Goal: Task Accomplishment & Management: Manage account settings

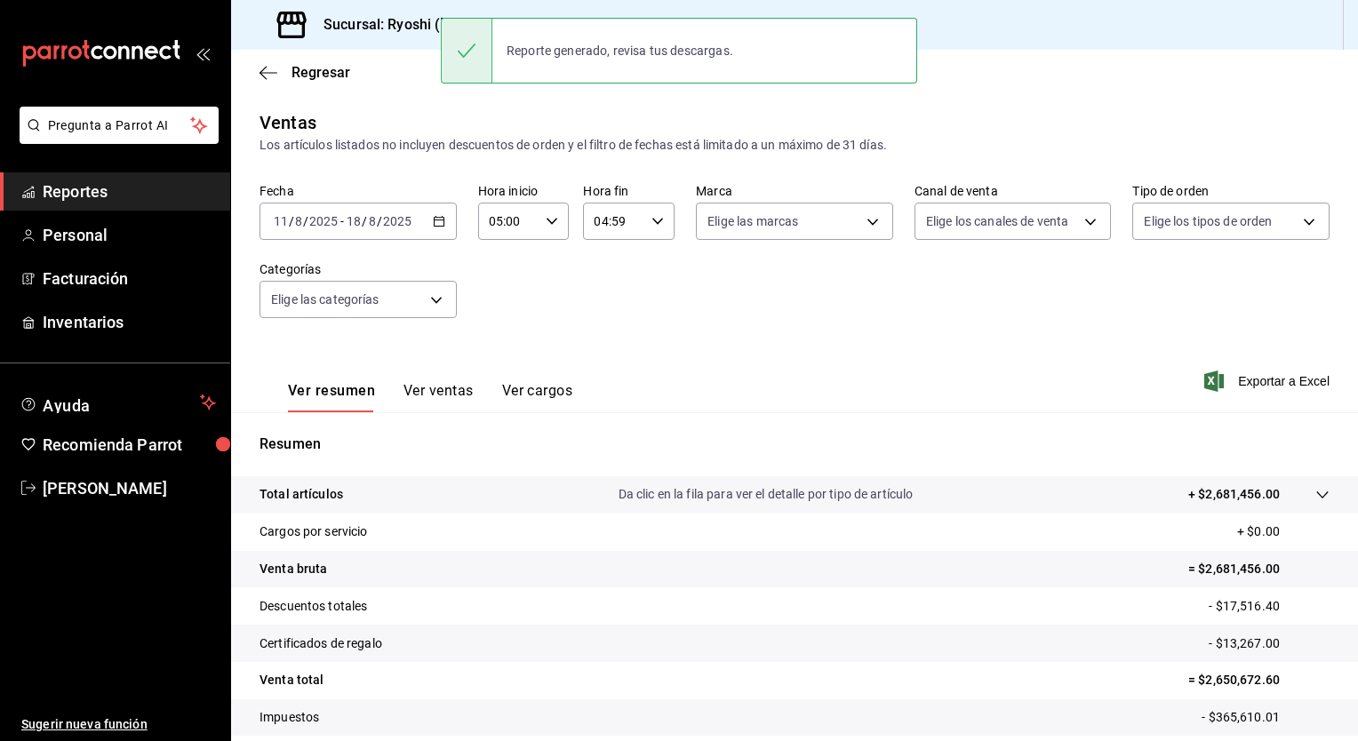
scroll to position [110, 0]
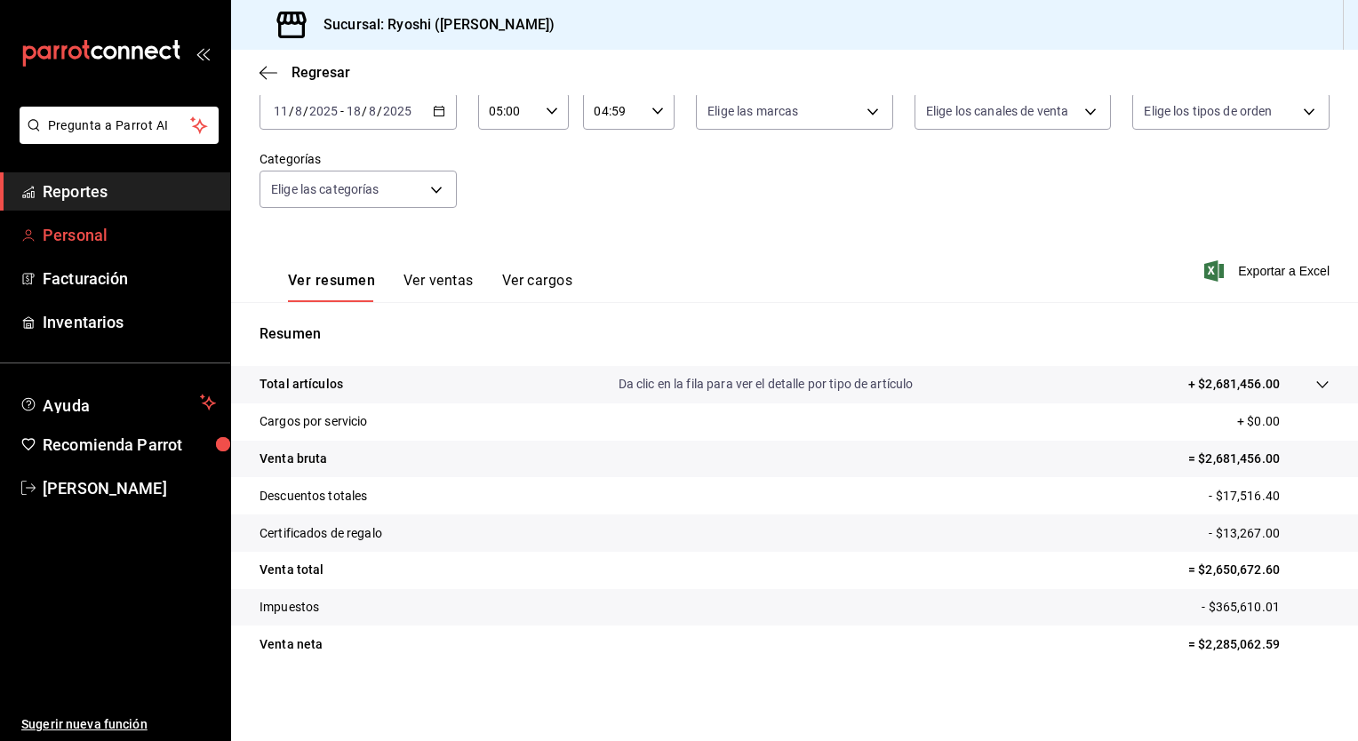
click at [91, 239] on span "Personal" at bounding box center [129, 235] width 173 height 24
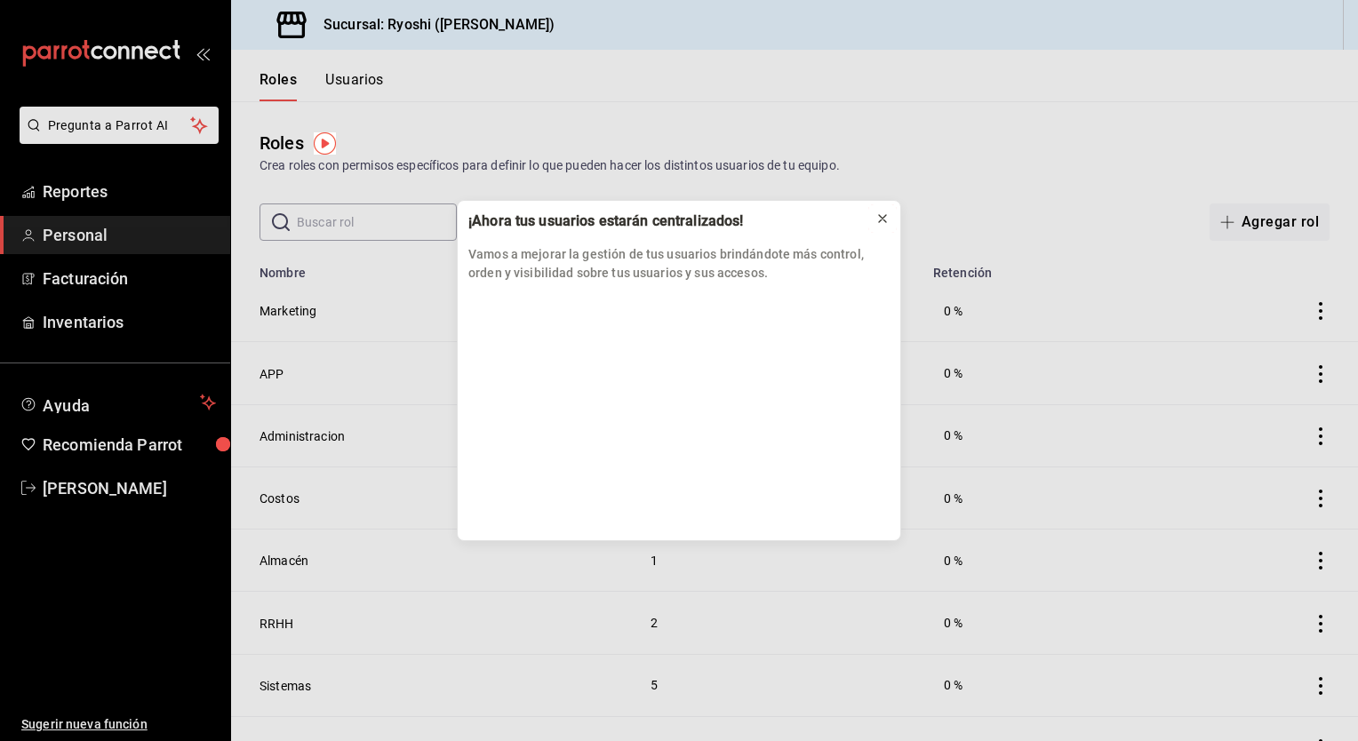
click at [889, 212] on icon at bounding box center [882, 219] width 14 height 14
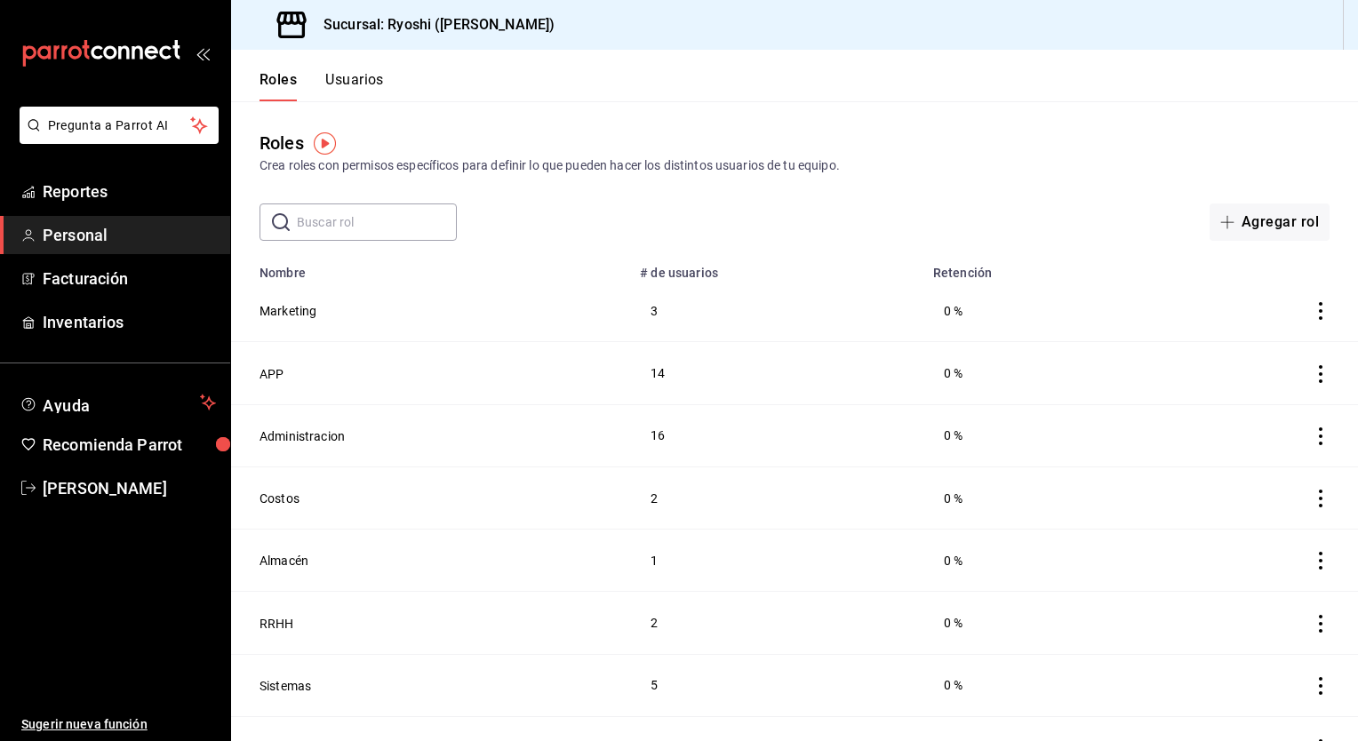
click at [366, 67] on div "Roles Usuarios" at bounding box center [307, 76] width 153 height 52
click at [352, 76] on button "Usuarios" at bounding box center [354, 86] width 59 height 30
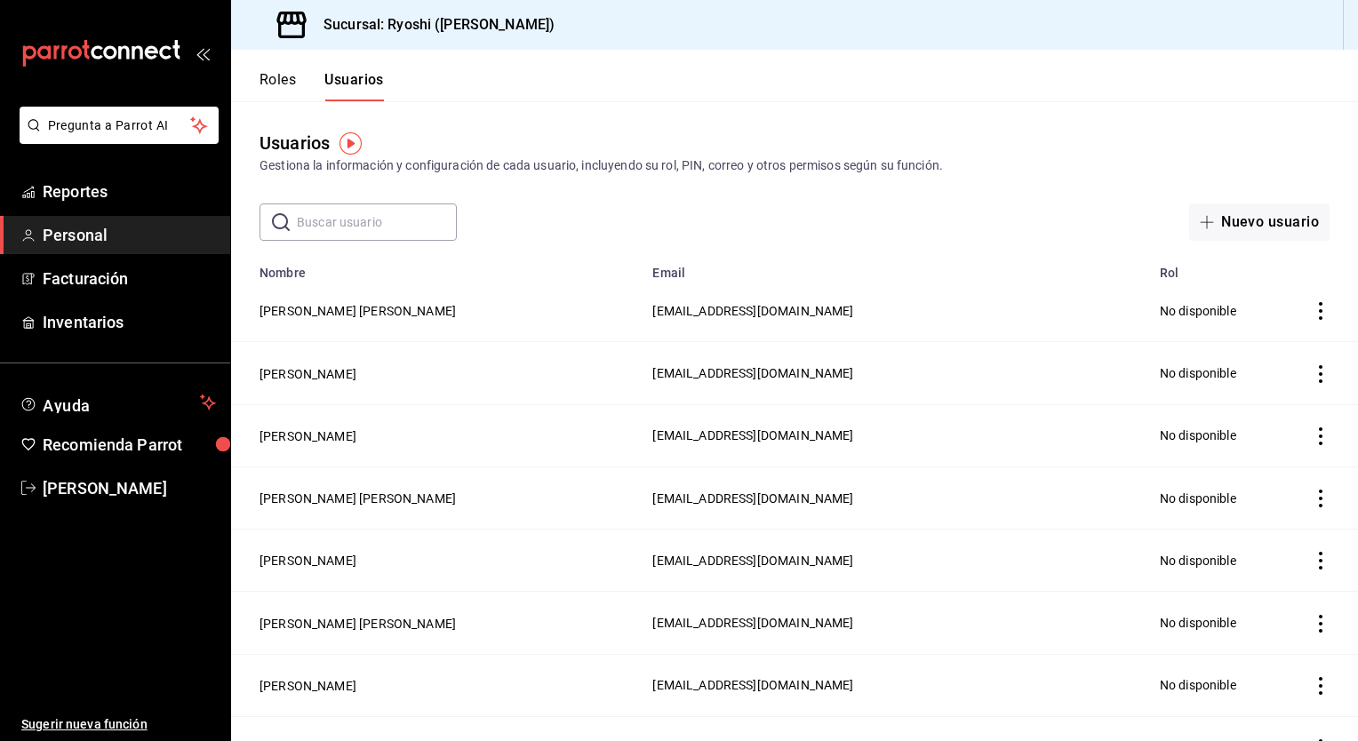
click at [314, 218] on input "text" at bounding box center [377, 222] width 160 height 36
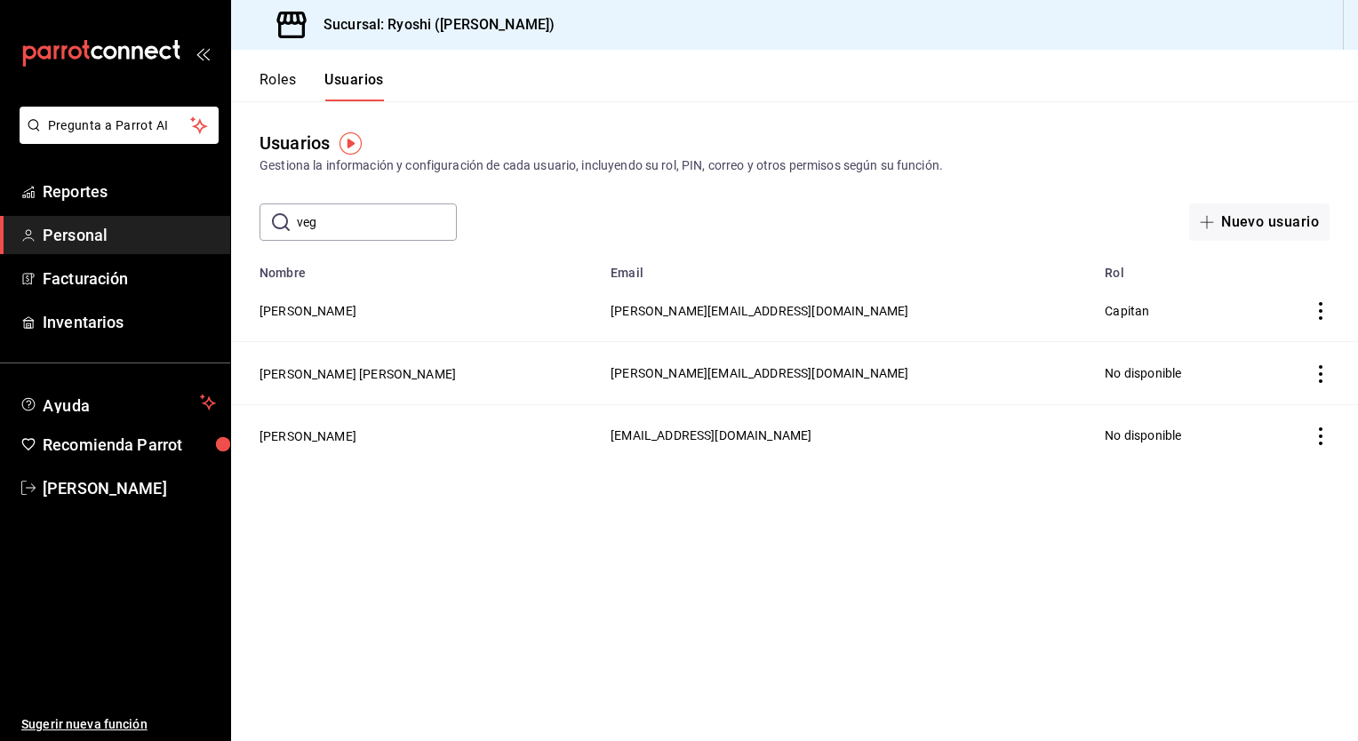
click at [1319, 315] on icon "actions" at bounding box center [1321, 311] width 18 height 18
click at [1243, 341] on span "Eliminar" at bounding box center [1255, 337] width 45 height 14
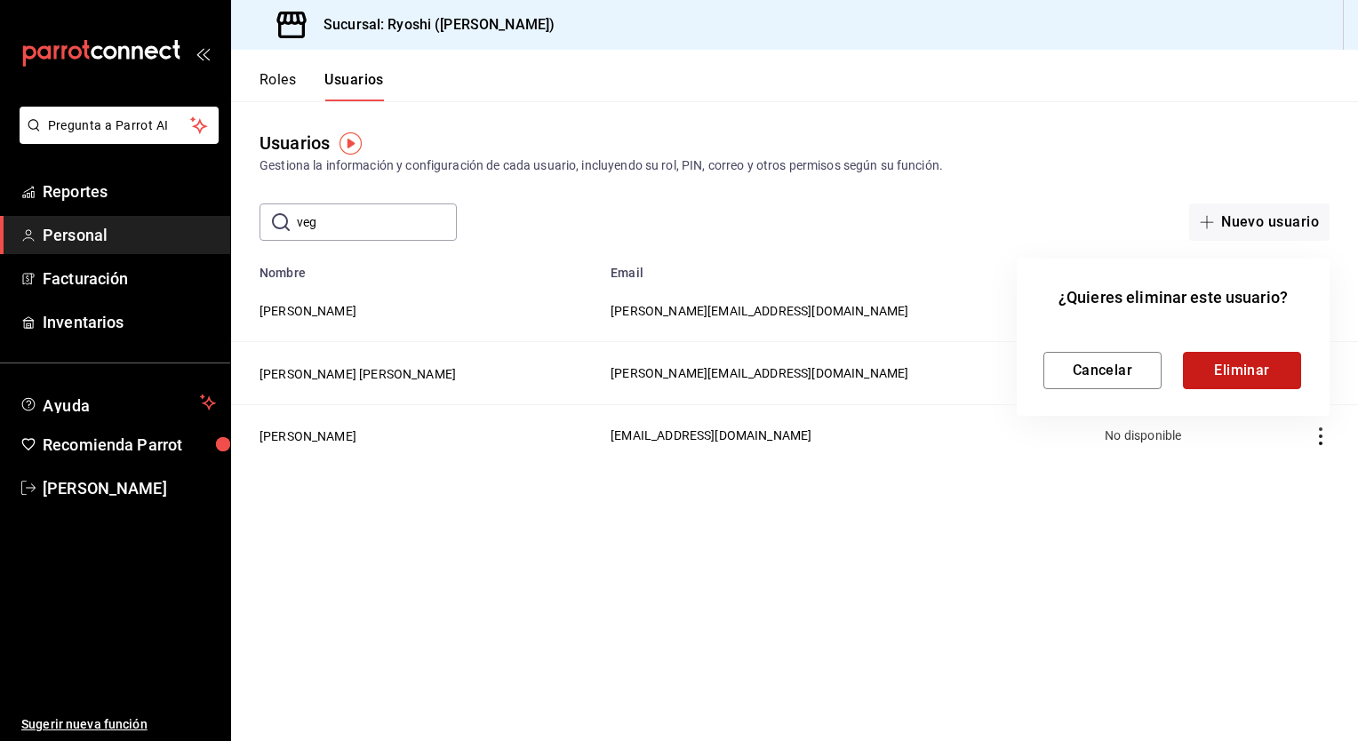
click at [1236, 367] on button "Eliminar" at bounding box center [1242, 370] width 118 height 37
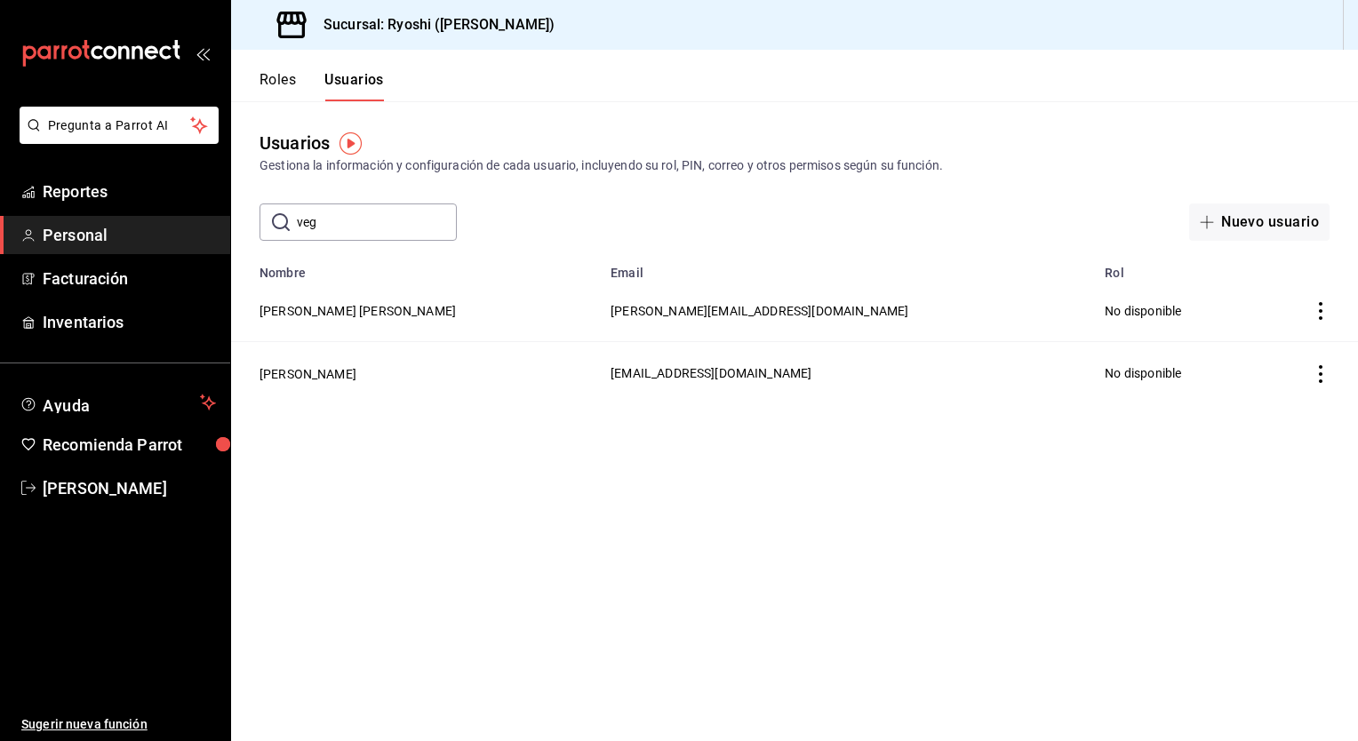
click at [337, 219] on input "veg" at bounding box center [377, 222] width 160 height 36
type input "mondra"
click at [279, 222] on icon at bounding box center [281, 222] width 18 height 18
drag, startPoint x: 342, startPoint y: 222, endPoint x: 231, endPoint y: 253, distance: 115.4
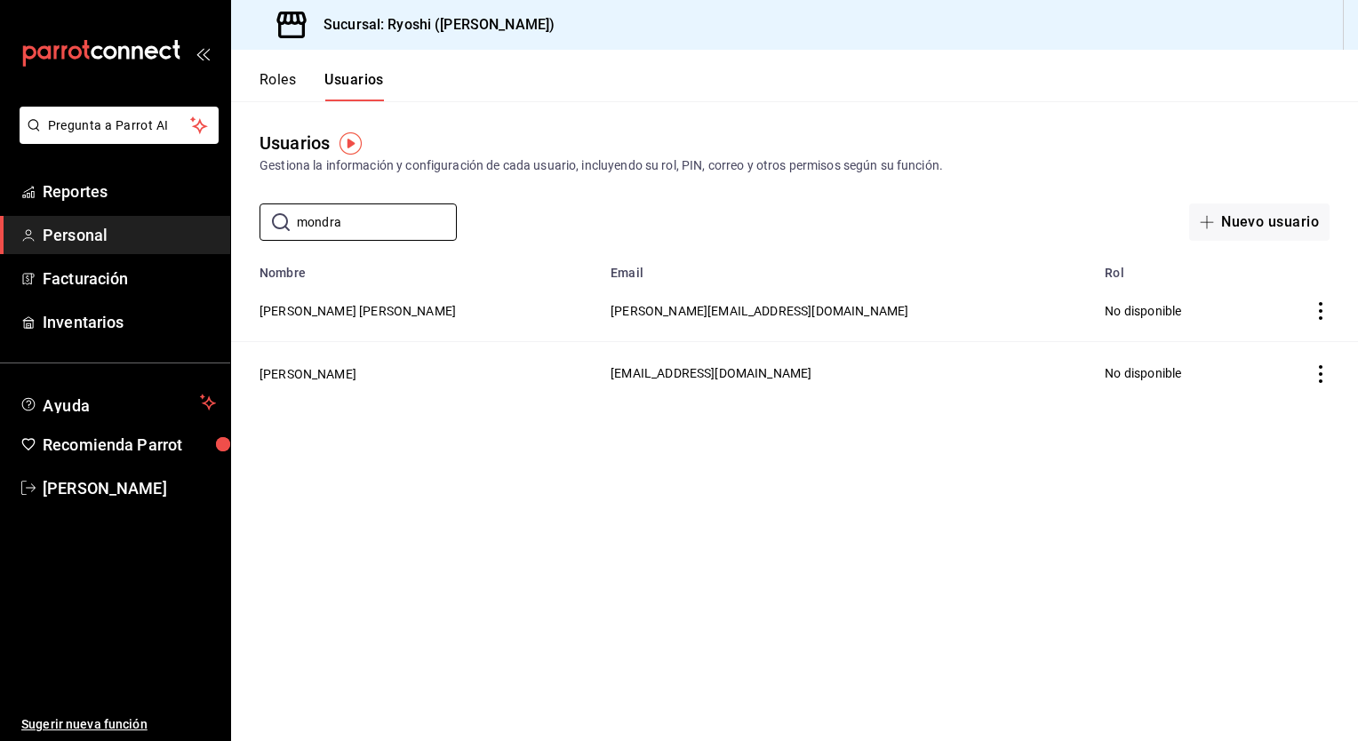
click at [231, 253] on main "Usuarios Gestiona la información y configuración de cada usuario, incluyendo su…" at bounding box center [794, 421] width 1127 height 640
click at [283, 84] on button "Roles" at bounding box center [277, 86] width 36 height 30
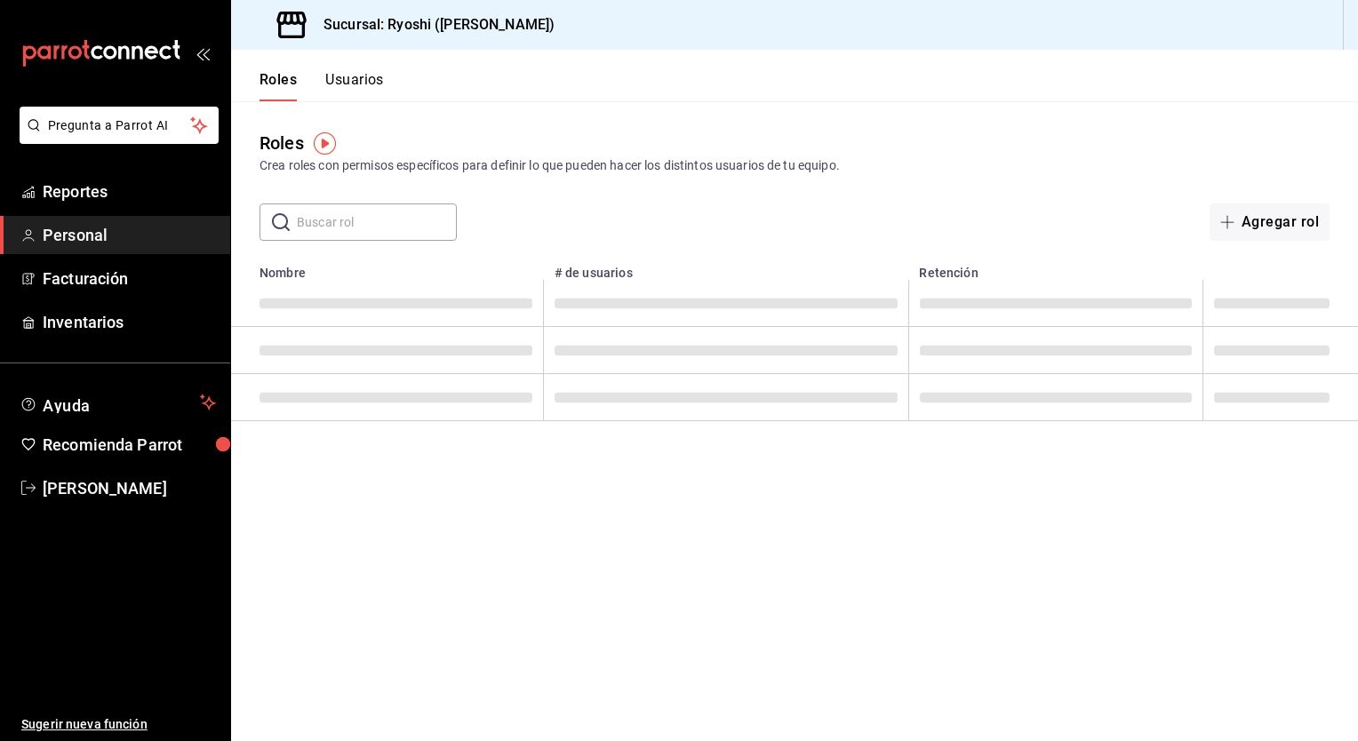
click at [359, 75] on button "Usuarios" at bounding box center [354, 86] width 59 height 30
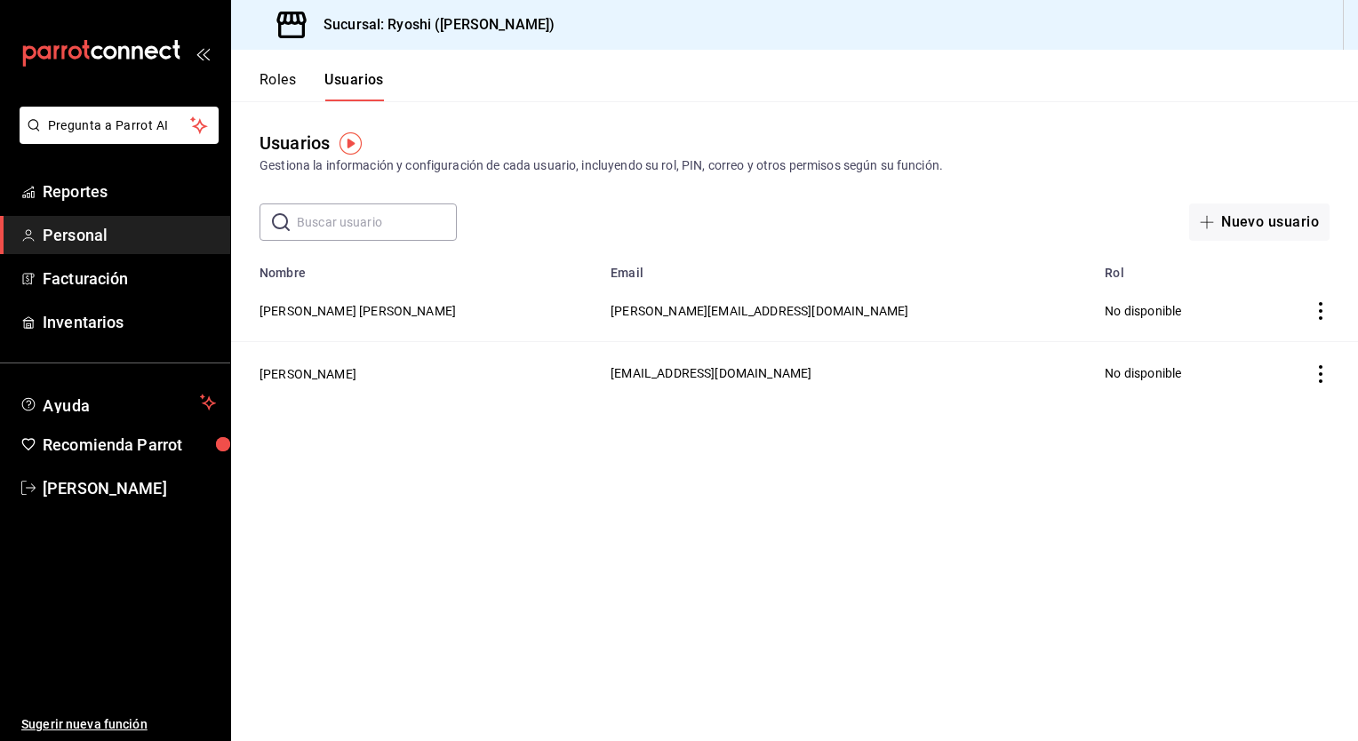
click at [328, 235] on input "text" at bounding box center [377, 222] width 160 height 36
type input "m"
type input "[PERSON_NAME]"
click at [68, 222] on link "Personal" at bounding box center [115, 235] width 230 height 38
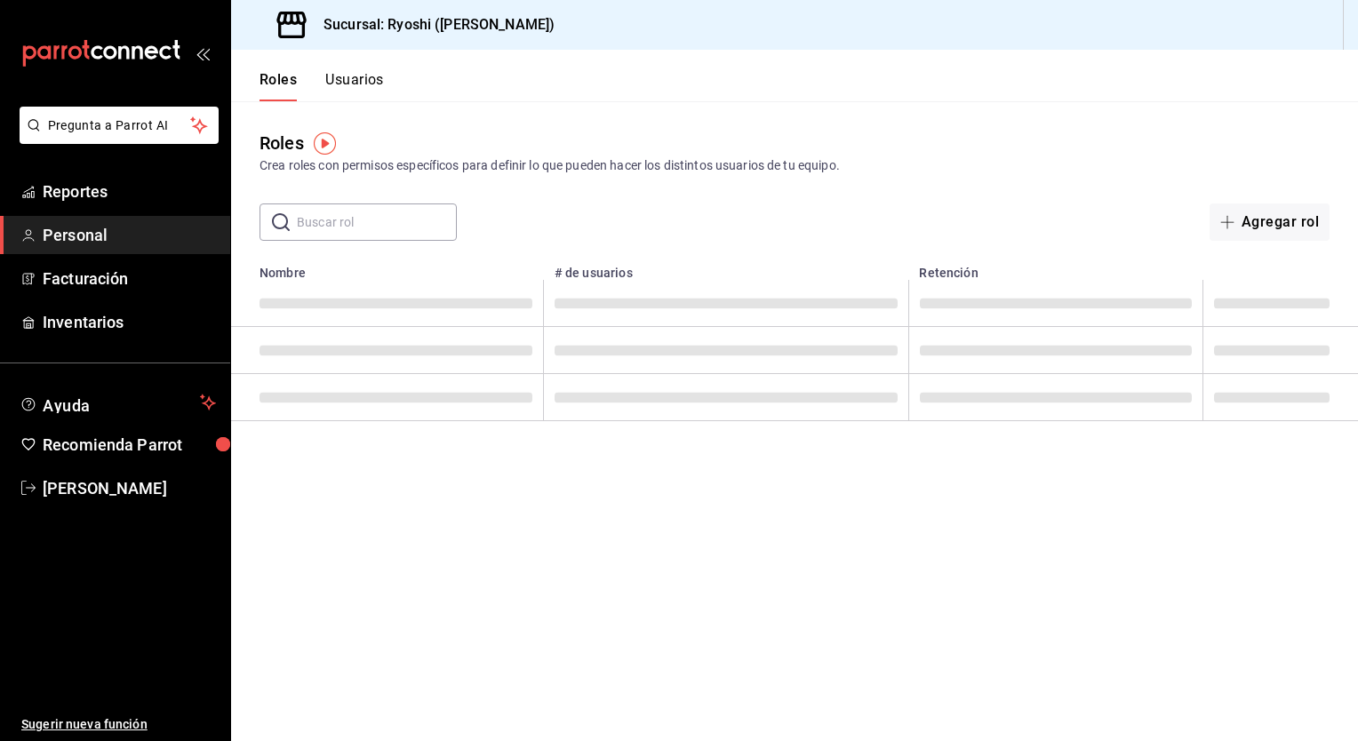
click at [52, 236] on span "Personal" at bounding box center [129, 235] width 173 height 24
click at [359, 76] on button "Usuarios" at bounding box center [354, 86] width 59 height 30
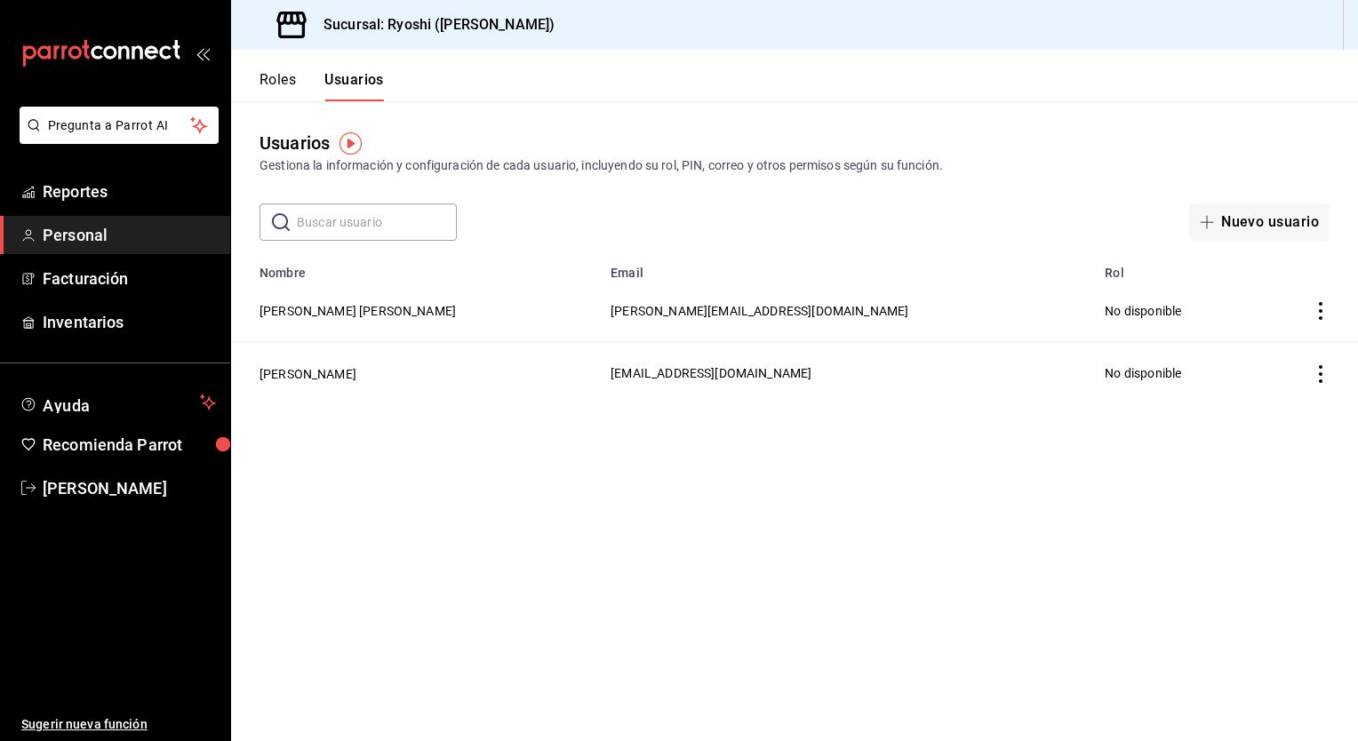
click at [359, 76] on button "Usuarios" at bounding box center [354, 86] width 60 height 30
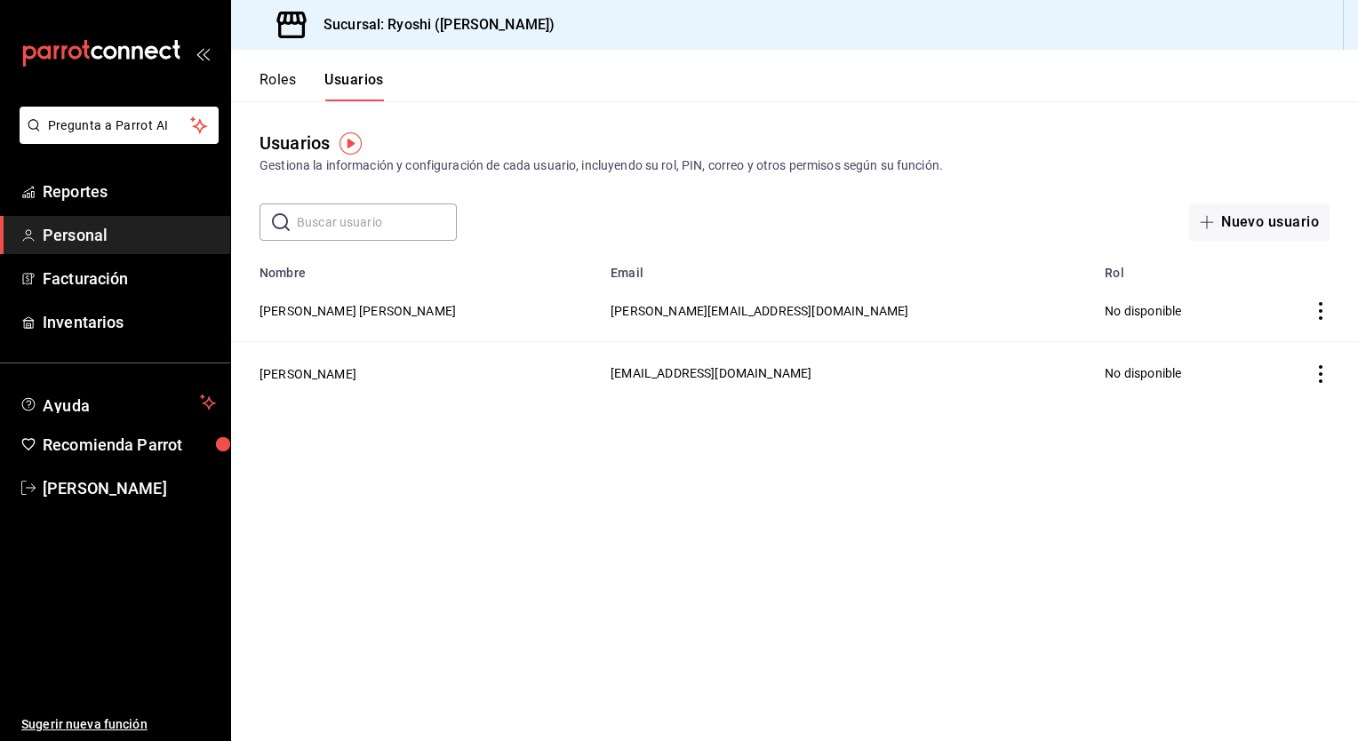
click at [359, 76] on button "Usuarios" at bounding box center [354, 86] width 60 height 30
click at [284, 80] on button "Roles" at bounding box center [277, 86] width 36 height 30
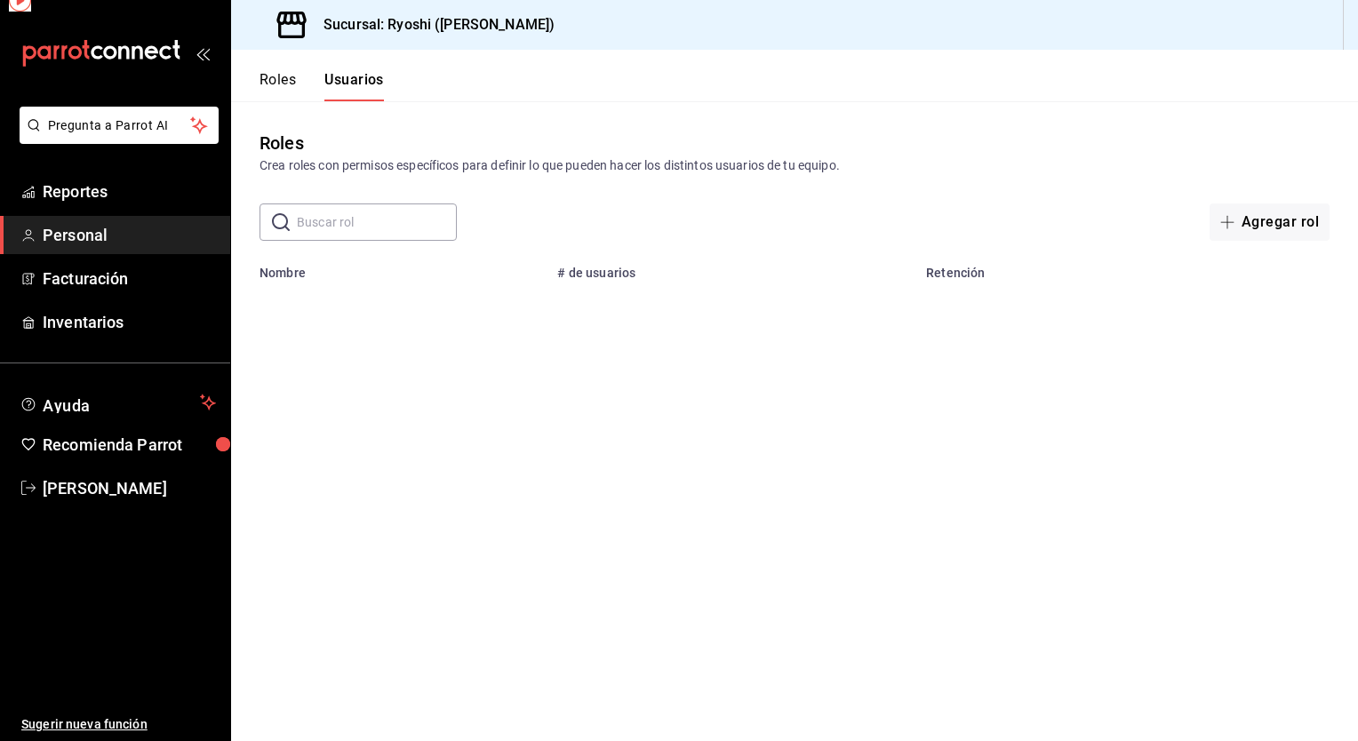
click at [284, 80] on button "Roles" at bounding box center [277, 86] width 36 height 30
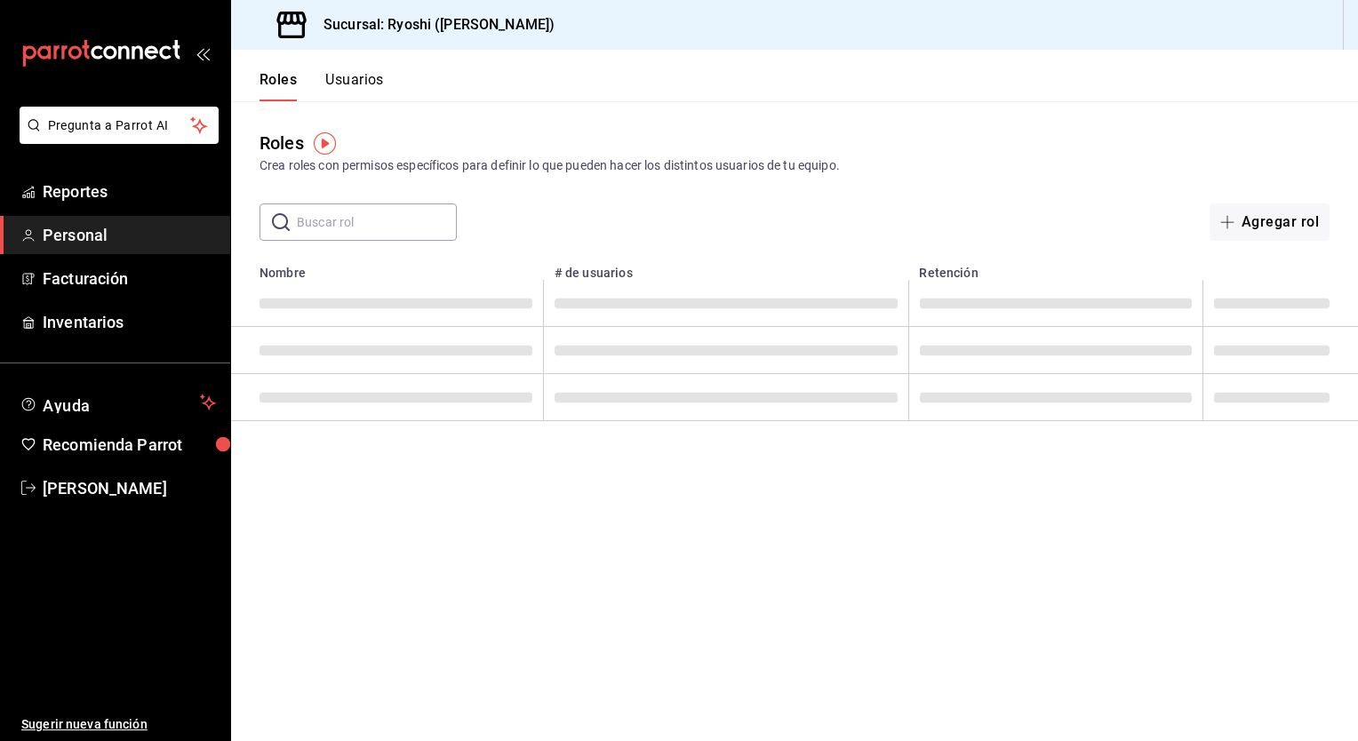
click at [352, 87] on button "Usuarios" at bounding box center [354, 86] width 59 height 30
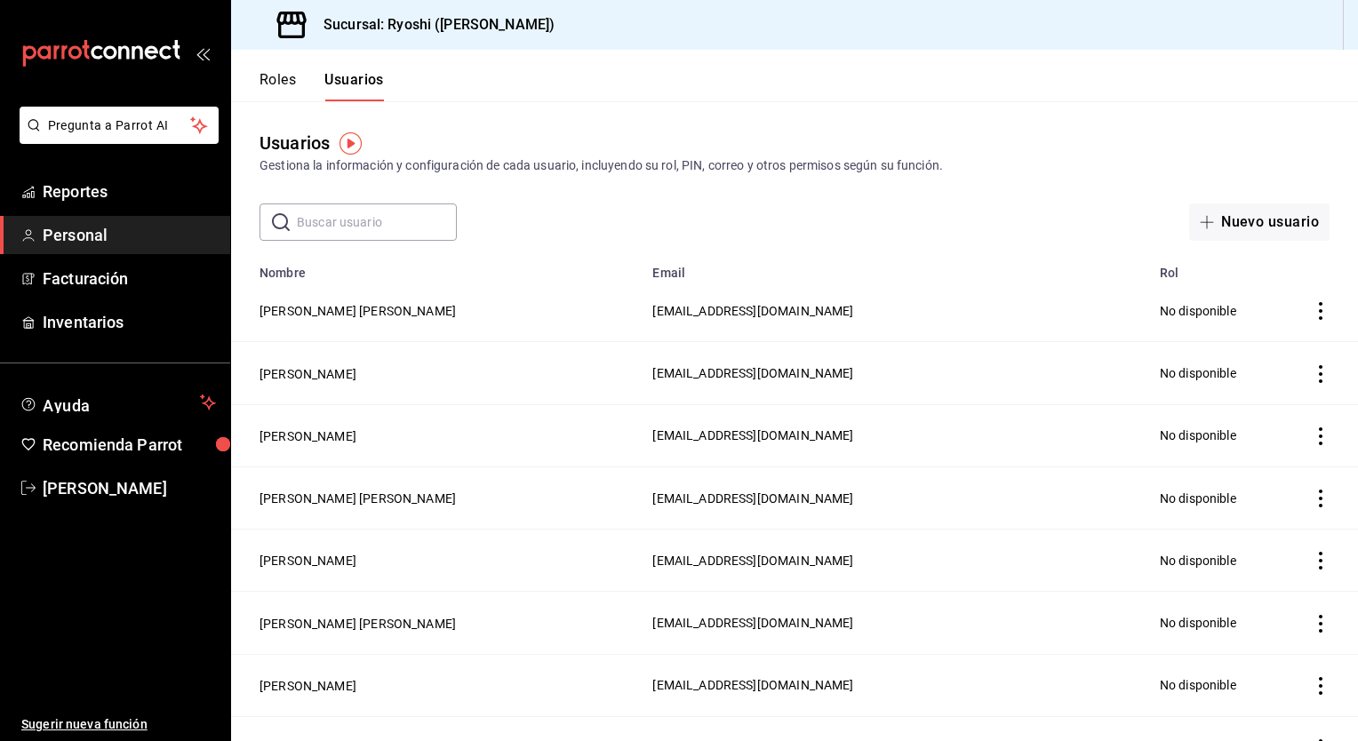
click at [373, 213] on input "text" at bounding box center [377, 222] width 160 height 36
type input "[PERSON_NAME]"
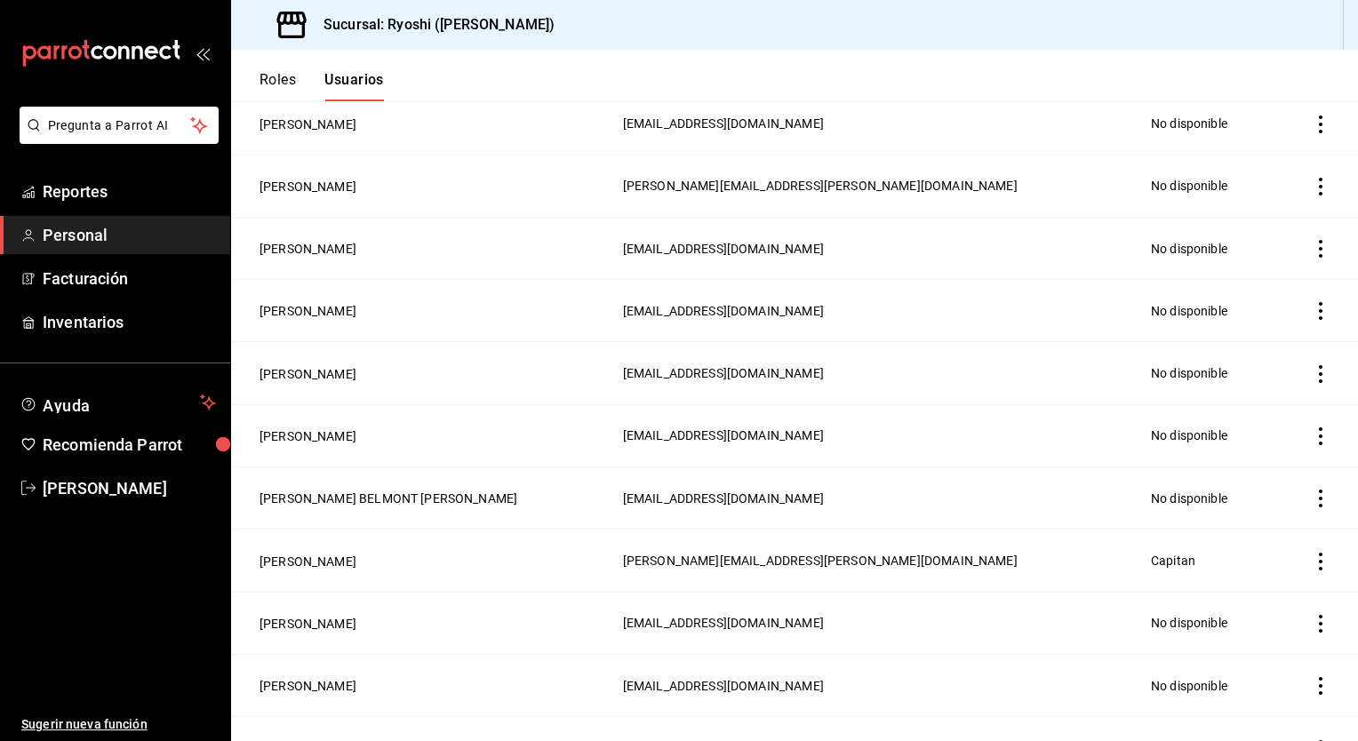
scroll to position [878, 0]
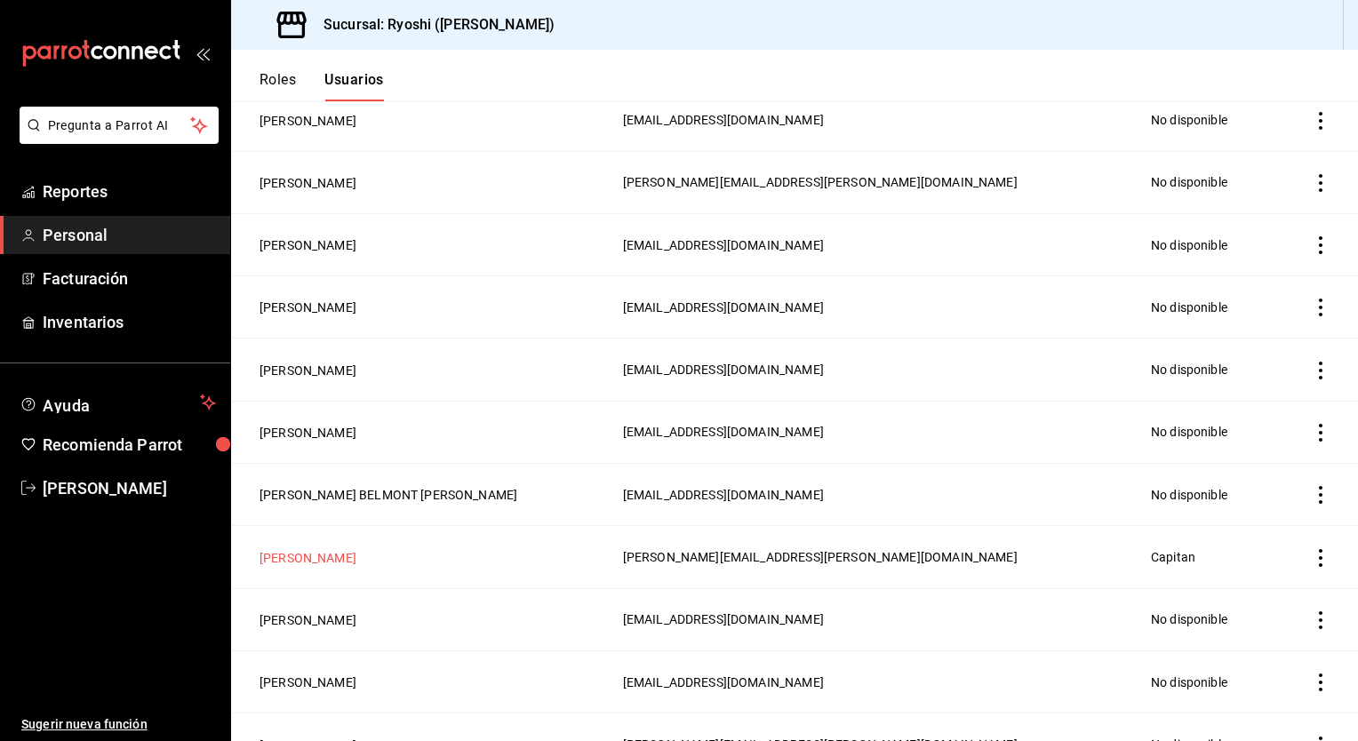
click at [310, 552] on button "[PERSON_NAME]" at bounding box center [307, 558] width 97 height 18
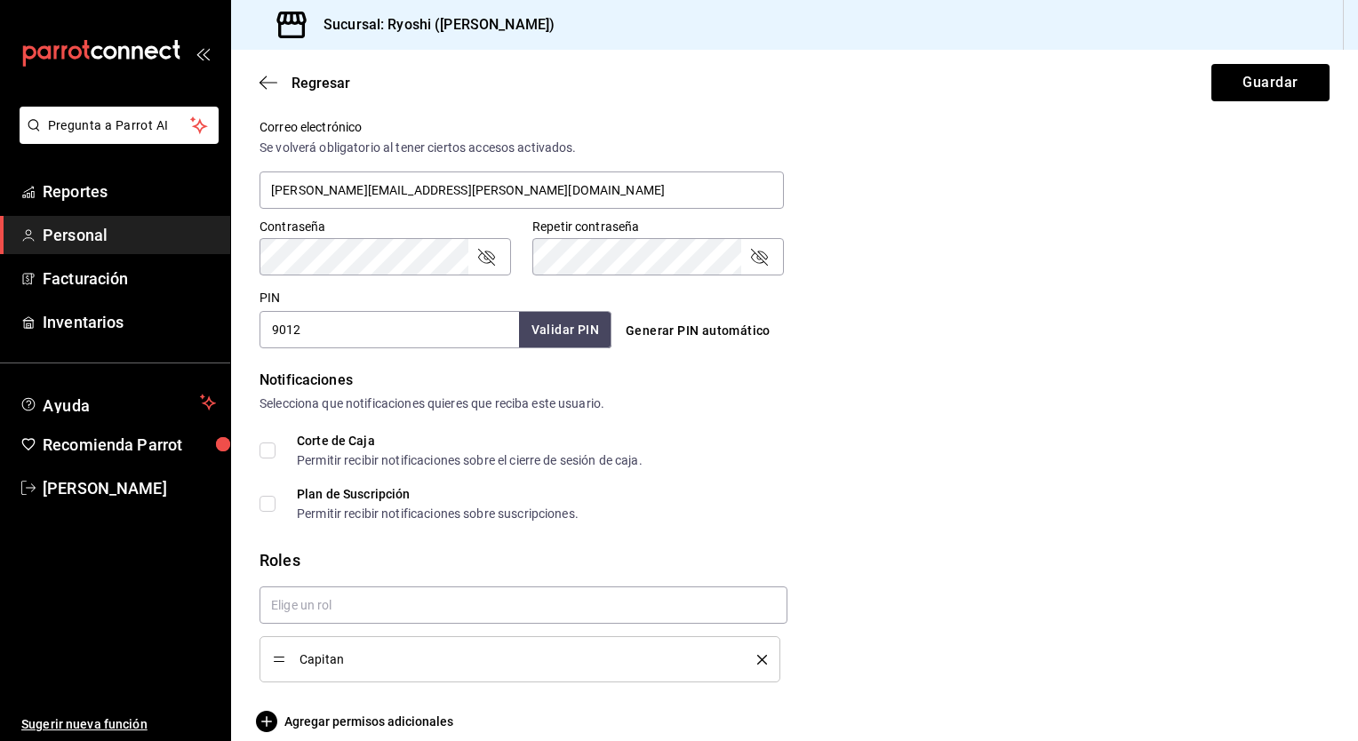
scroll to position [683, 0]
